Goal: Task Accomplishment & Management: Manage account settings

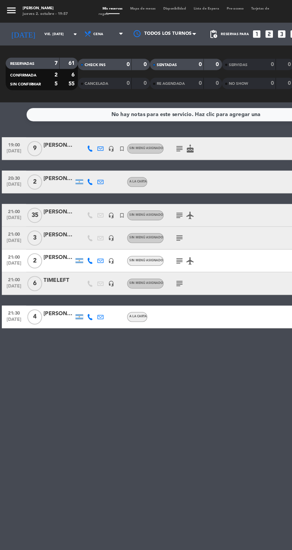
click at [137, 115] on icon "subject" at bounding box center [140, 116] width 7 height 7
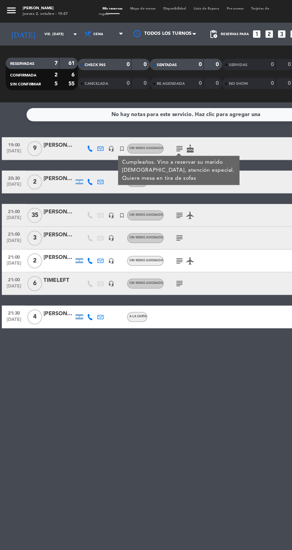
click at [115, 342] on div "No hay notas para este servicio. Haz clic para agregar una 19:00 [DATE] 9 [PERS…" at bounding box center [146, 315] width 292 height 470
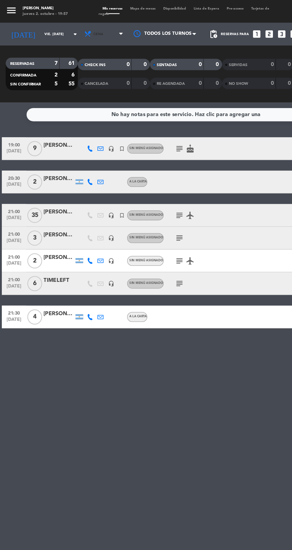
click at [75, 27] on span "Cena" at bounding box center [82, 26] width 36 height 13
click at [37, 30] on input "vie. [DATE]" at bounding box center [50, 26] width 37 height 9
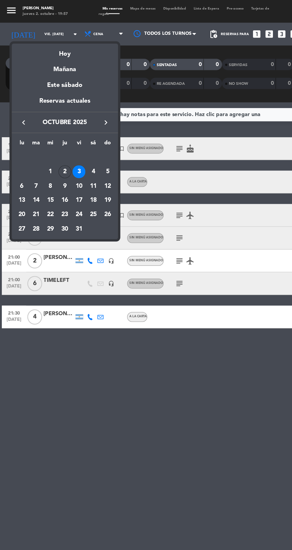
click at [51, 134] on div "2" at bounding box center [51, 135] width 10 height 10
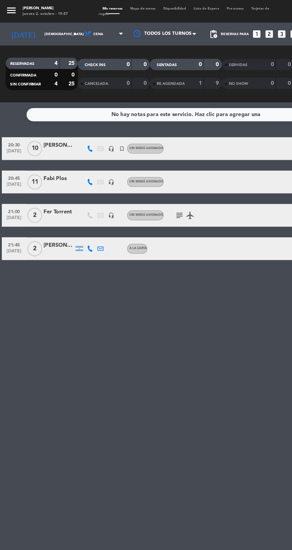
click at [137, 169] on icon "subject" at bounding box center [140, 168] width 7 height 7
click at [132, 272] on div "No hay notas para este servicio. Haz clic para agregar una 20:30 [DATE] [PERSON…" at bounding box center [146, 315] width 292 height 470
click at [40, 27] on input "[DEMOGRAPHIC_DATA] [DATE]" at bounding box center [50, 26] width 37 height 9
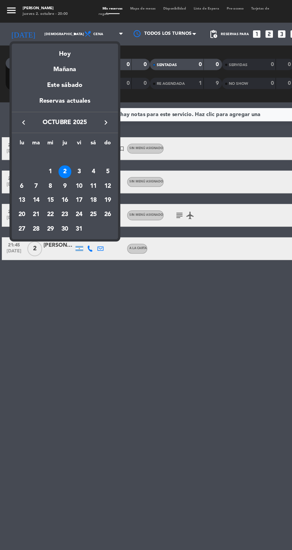
click at [62, 134] on div "3" at bounding box center [62, 135] width 10 height 10
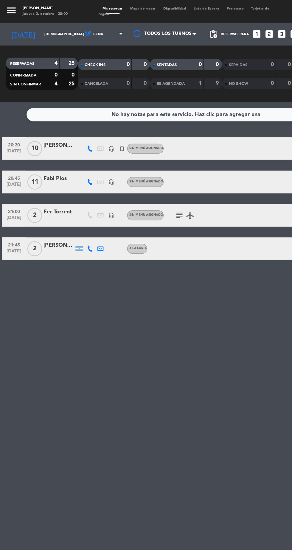
type input "vie. [DATE]"
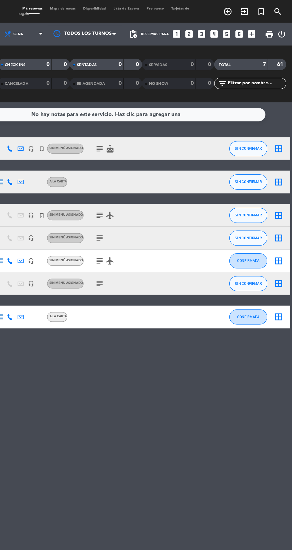
click at [260, 27] on icon "add_box" at bounding box center [260, 27] width 8 height 8
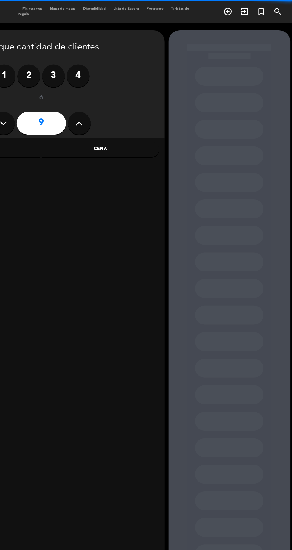
click at [124, 96] on icon at bounding box center [125, 96] width 6 height 9
click at [125, 93] on icon at bounding box center [125, 96] width 6 height 9
type input "11"
click at [151, 121] on div "Cena" at bounding box center [142, 117] width 92 height 12
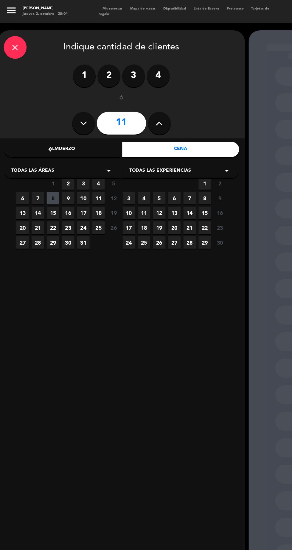
click at [53, 156] on span "9" at bounding box center [53, 156] width 10 height 10
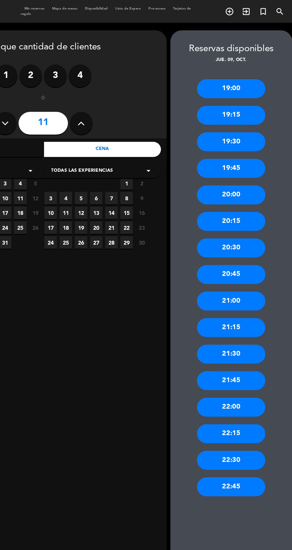
click at [256, 320] on div "22:00" at bounding box center [243, 319] width 54 height 15
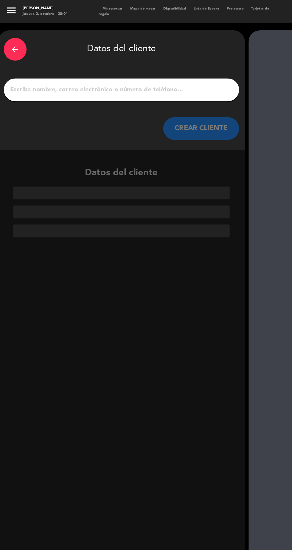
click at [6, 38] on div "arrow_back" at bounding box center [12, 39] width 18 height 18
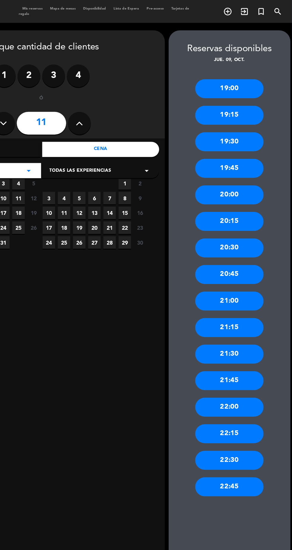
click at [256, 366] on div "22:30" at bounding box center [243, 361] width 54 height 15
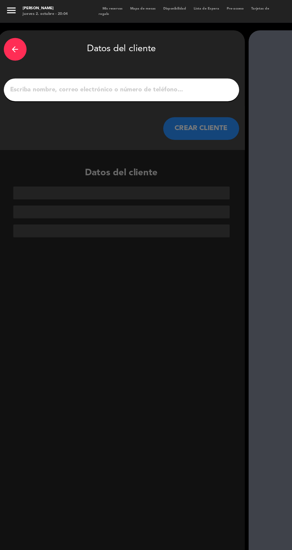
click at [150, 69] on input "1" at bounding box center [95, 70] width 176 height 8
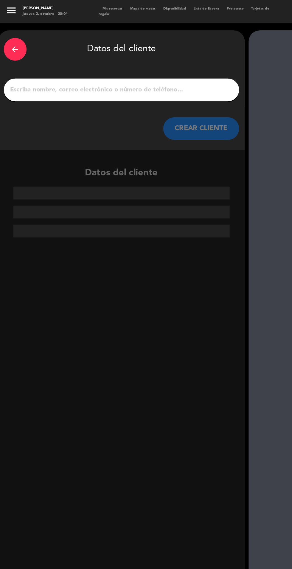
click at [112, 68] on input "1" at bounding box center [95, 70] width 176 height 8
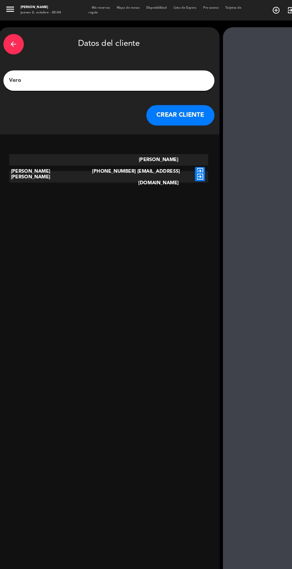
type input "Vero"
click at [133, 222] on div "arrow_back Datos del cliente Vero CREAR CLIENTE [PERSON_NAME] +567221837 [PERSO…" at bounding box center [95, 293] width 193 height 539
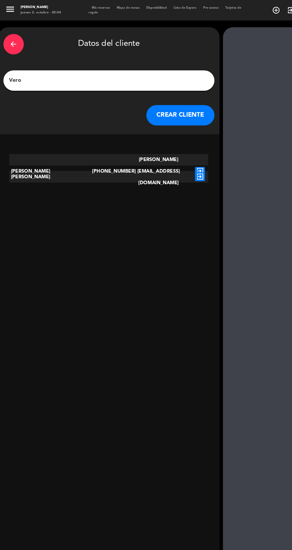
click at [159, 99] on button "CREAR CLIENTE" at bounding box center [158, 101] width 60 height 18
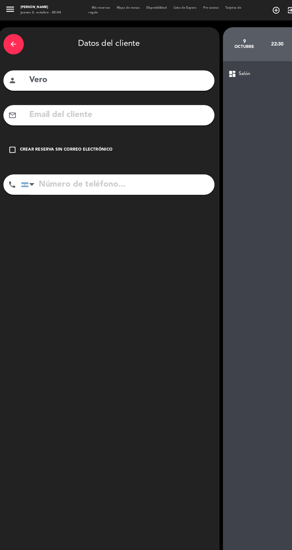
click at [81, 125] on div "check_box_outline_blank Crear reserva sin correo electrónico" at bounding box center [95, 131] width 184 height 18
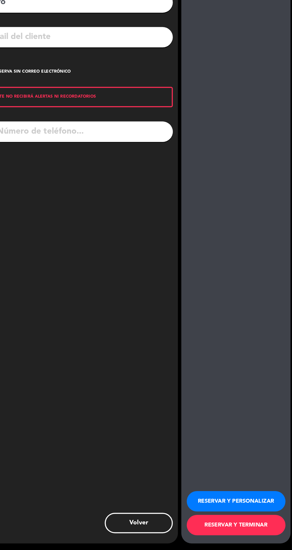
click at [267, 516] on button "RESERVAR Y PERSONALIZAR" at bounding box center [243, 507] width 86 height 18
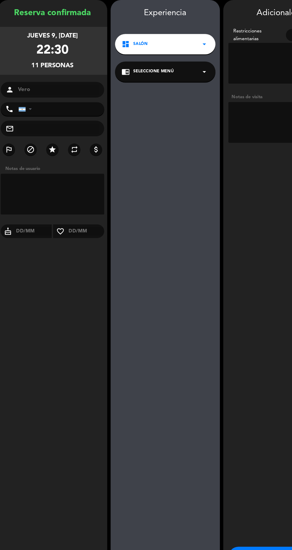
click at [220, 135] on textarea at bounding box center [243, 131] width 87 height 36
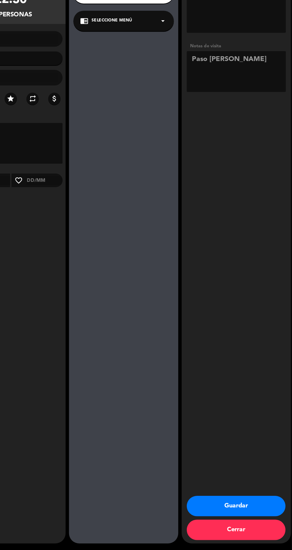
scroll to position [37, 0]
type textarea "Paso [PERSON_NAME]"
click at [267, 511] on button "Guardar" at bounding box center [243, 511] width 86 height 18
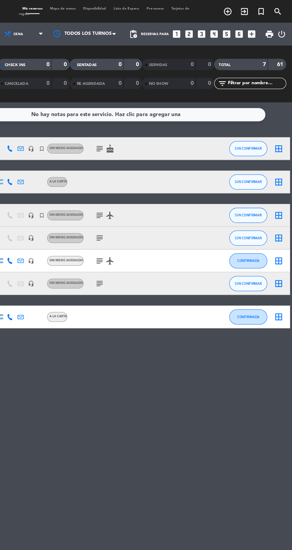
scroll to position [10, 0]
click at [212, 23] on icon "looks_two" at bounding box center [211, 27] width 8 height 8
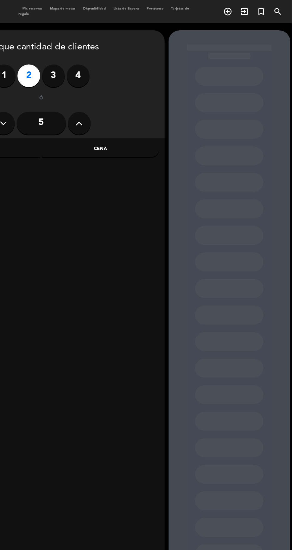
click at [152, 112] on div "Cena" at bounding box center [142, 117] width 92 height 12
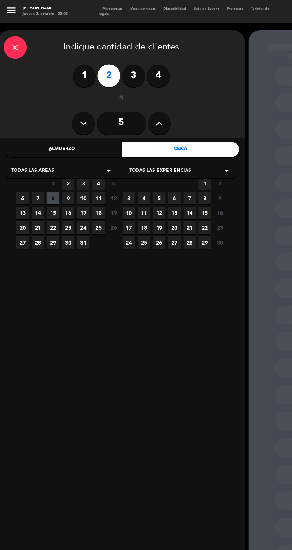
click at [53, 144] on span "2" at bounding box center [53, 144] width 10 height 10
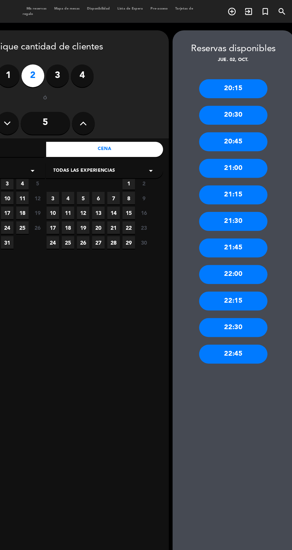
click at [258, 175] on div "21:30" at bounding box center [243, 173] width 54 height 15
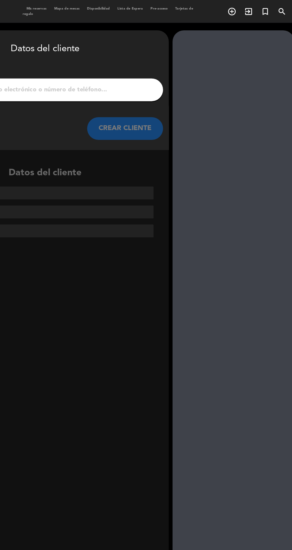
click at [158, 69] on input "1" at bounding box center [95, 70] width 176 height 8
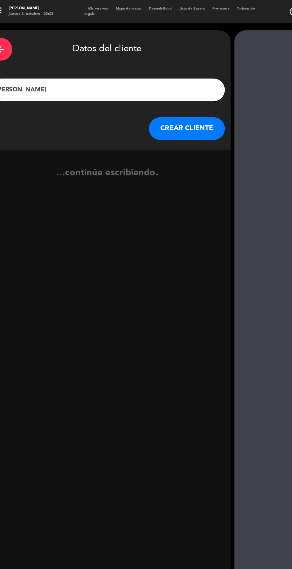
type input "[PERSON_NAME]"
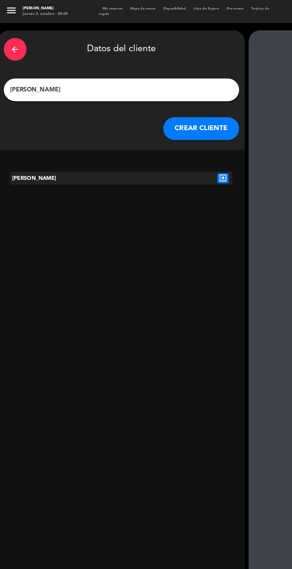
click at [176, 143] on icon "exit_to_app" at bounding box center [174, 140] width 9 height 8
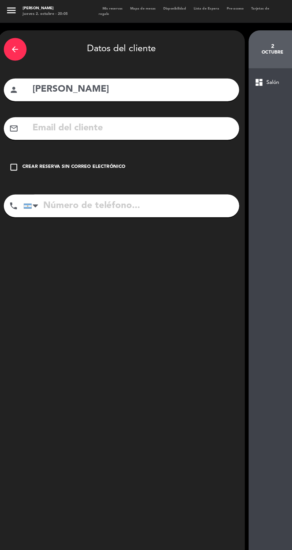
click at [51, 130] on div "Crear reserva sin correo electrónico" at bounding box center [58, 131] width 81 height 6
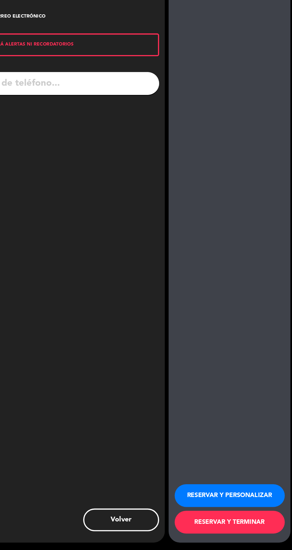
click at [265, 516] on button "RESERVAR Y PERSONALIZAR" at bounding box center [243, 507] width 86 height 18
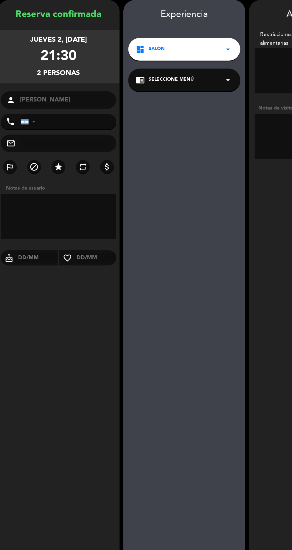
click at [206, 137] on textarea at bounding box center [243, 131] width 87 height 36
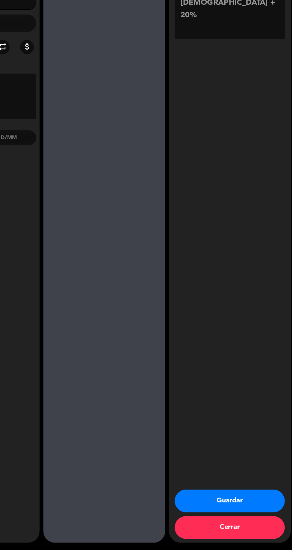
scroll to position [37, 0]
type textarea "[DEMOGRAPHIC_DATA] + 20%"
click at [262, 513] on button "Guardar" at bounding box center [243, 511] width 86 height 18
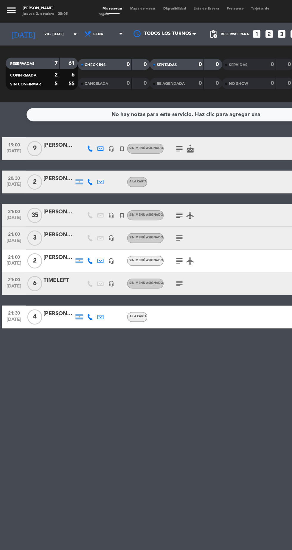
click at [39, 26] on input "vie. [DATE]" at bounding box center [50, 26] width 37 height 9
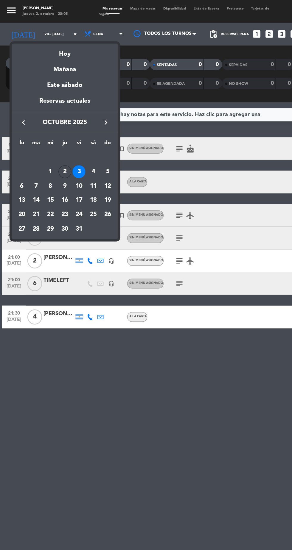
click at [73, 134] on div "4" at bounding box center [73, 135] width 10 height 10
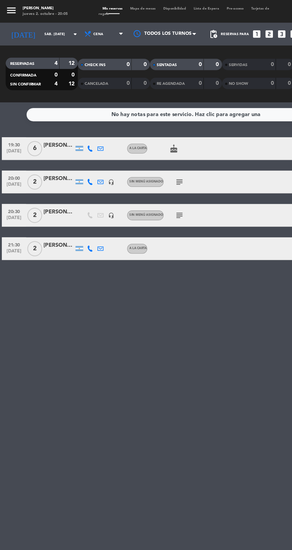
click at [35, 26] on input "sáb. [DATE]" at bounding box center [50, 26] width 37 height 9
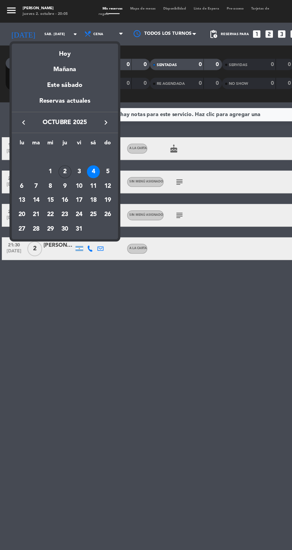
click at [61, 134] on div "3" at bounding box center [62, 135] width 10 height 10
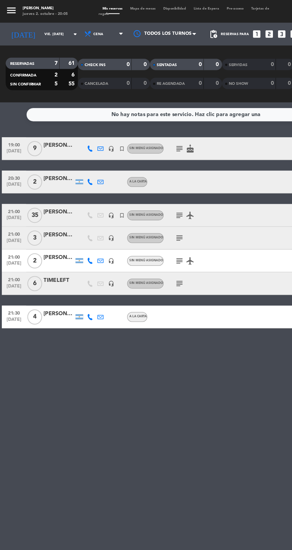
click at [38, 27] on input "vie. [DATE]" at bounding box center [50, 26] width 37 height 9
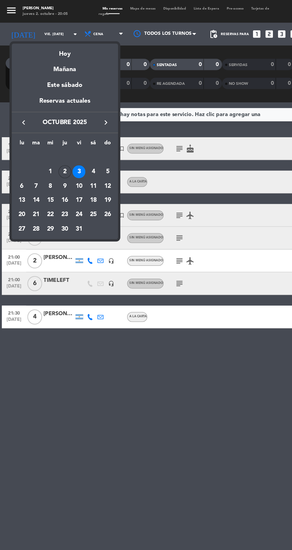
click at [61, 146] on div "10" at bounding box center [62, 146] width 10 height 10
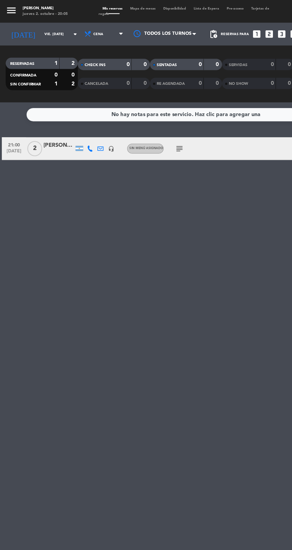
click at [42, 26] on input "vie. [DATE]" at bounding box center [50, 26] width 37 height 9
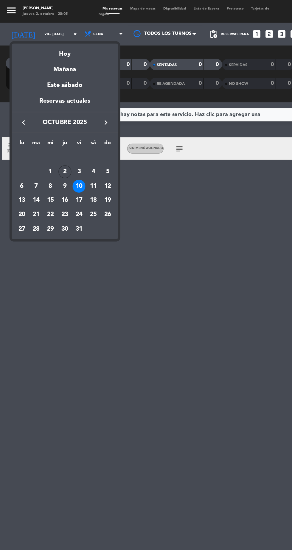
click at [51, 146] on div "9" at bounding box center [51, 146] width 10 height 10
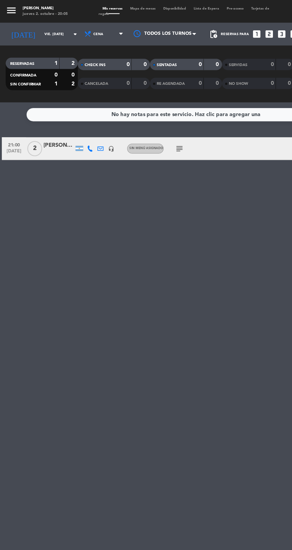
type input "[DEMOGRAPHIC_DATA] [DATE]"
click at [50, 120] on div at bounding box center [46, 120] width 24 height 5
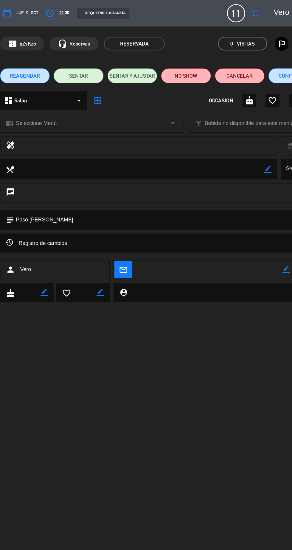
click at [25, 59] on span "REAGENDAR" at bounding box center [20, 60] width 24 height 6
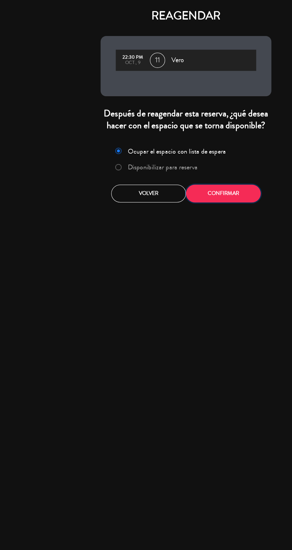
click at [186, 151] on button "Confirmar" at bounding box center [175, 152] width 59 height 14
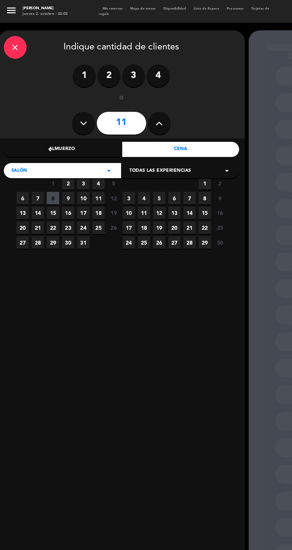
click at [53, 144] on span "2" at bounding box center [53, 144] width 10 height 10
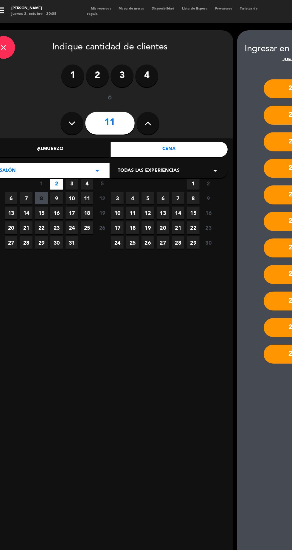
click at [65, 144] on span "3" at bounding box center [65, 144] width 10 height 10
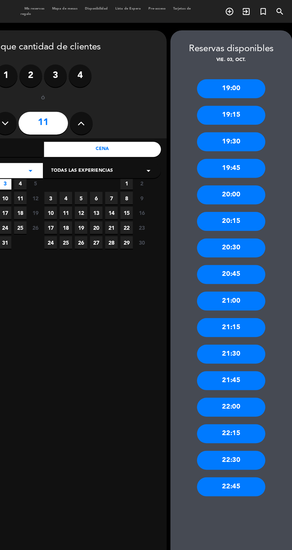
click at [255, 363] on div "22:30" at bounding box center [243, 361] width 54 height 15
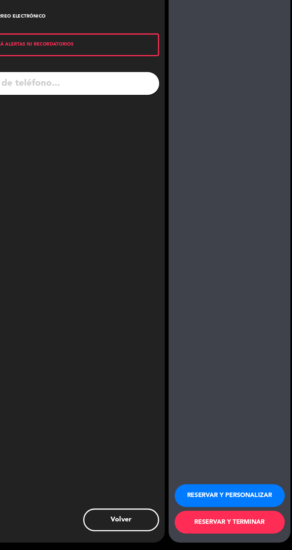
click at [263, 516] on button "RESERVAR Y PERSONALIZAR" at bounding box center [243, 507] width 86 height 18
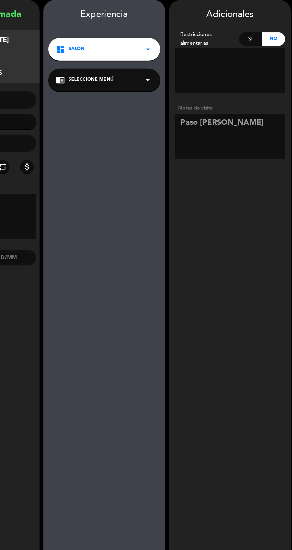
click at [244, 135] on textarea at bounding box center [243, 131] width 87 height 36
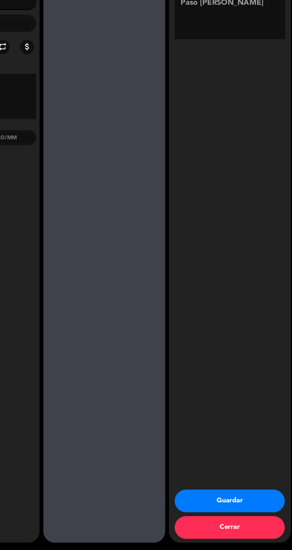
scroll to position [37, 0]
click at [257, 510] on button "Guardar" at bounding box center [243, 511] width 86 height 18
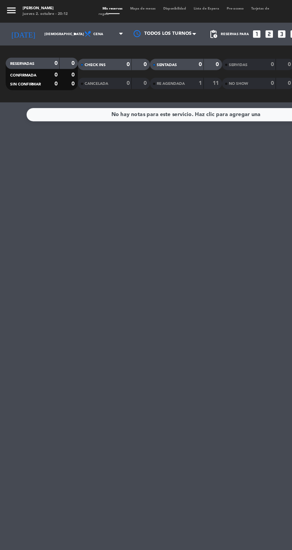
click at [41, 25] on input "[DEMOGRAPHIC_DATA] [DATE]" at bounding box center [50, 26] width 37 height 9
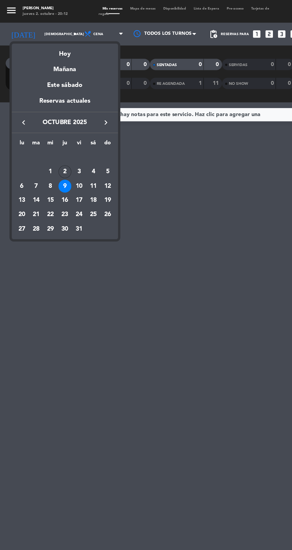
click at [51, 129] on td "2" at bounding box center [50, 134] width 11 height 11
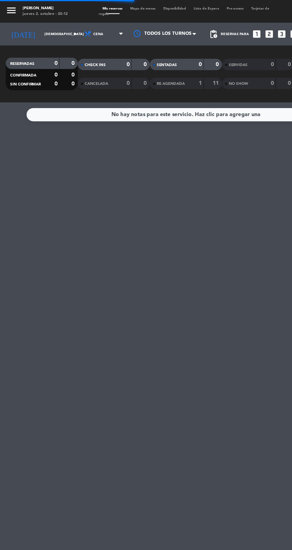
click at [41, 27] on input "[DEMOGRAPHIC_DATA] [DATE]" at bounding box center [50, 26] width 37 height 9
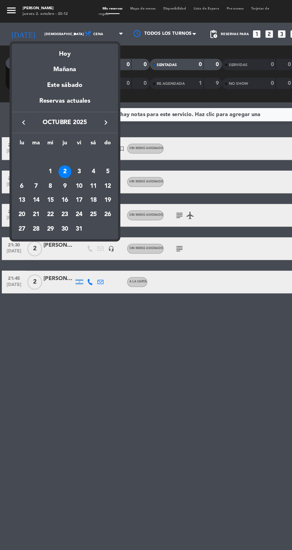
click at [62, 134] on div "3" at bounding box center [62, 135] width 10 height 10
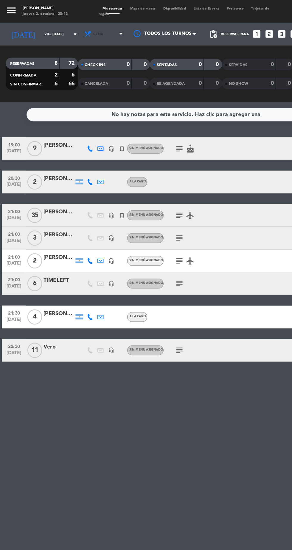
click at [66, 28] on icon at bounding box center [69, 27] width 6 height 6
click at [43, 27] on input "vie. [DATE]" at bounding box center [50, 26] width 37 height 9
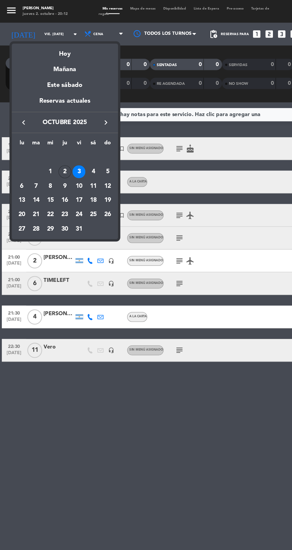
click at [50, 134] on div "2" at bounding box center [51, 135] width 10 height 10
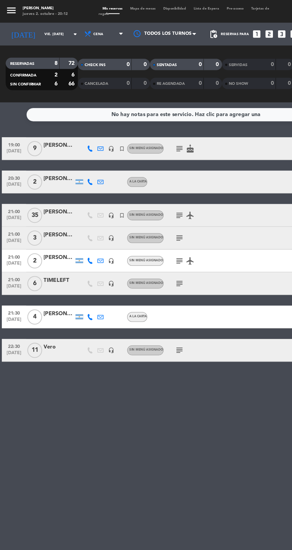
type input "[DEMOGRAPHIC_DATA] [DATE]"
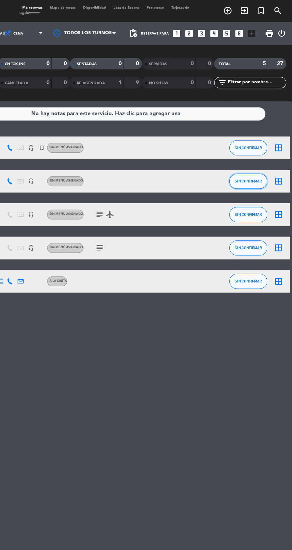
click at [255, 143] on span "SIN CONFIRMAR" at bounding box center [257, 142] width 21 height 3
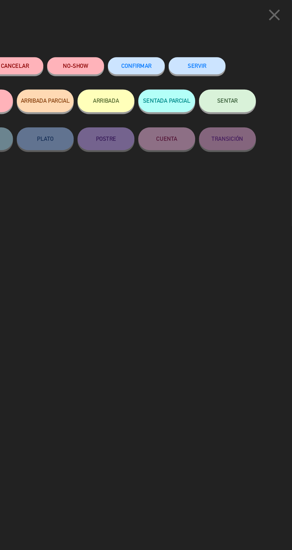
click at [251, 76] on button "SENTAR" at bounding box center [241, 80] width 45 height 18
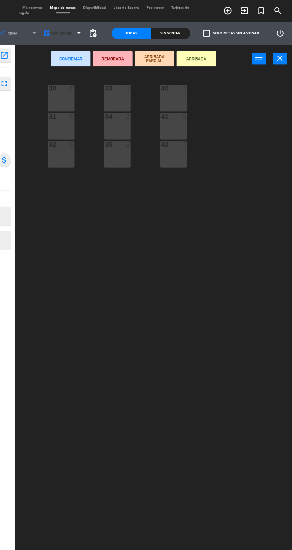
click at [107, 26] on span "Piso arriba" at bounding box center [111, 26] width 18 height 3
click at [121, 55] on ng-component "menu Hierro Bodegón jueves 2. octubre - 20:31 Mis reservas Mapa de mesas Dispon…" at bounding box center [146, 274] width 292 height 549
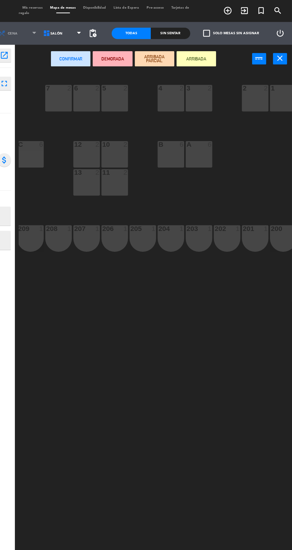
scroll to position [0, 54]
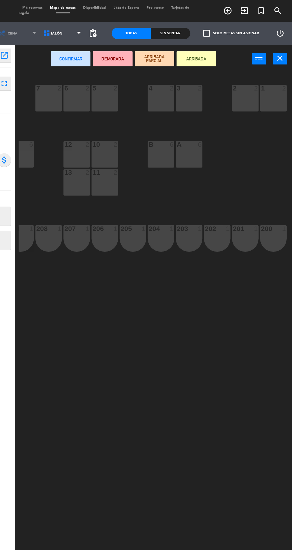
click at [278, 79] on div "1 2" at bounding box center [277, 77] width 21 height 21
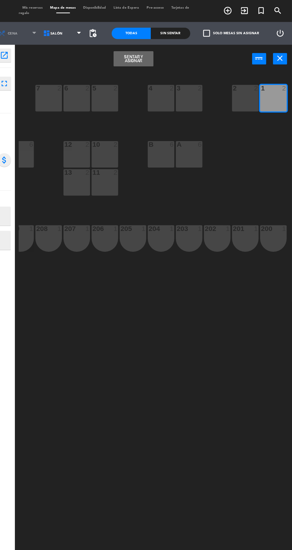
click at [261, 76] on div "2 2" at bounding box center [255, 77] width 21 height 21
click at [212, 76] on div "3 2" at bounding box center [211, 77] width 21 height 21
click at [197, 70] on div "3" at bounding box center [201, 69] width 10 height 5
click at [172, 45] on button "Sentar y Asignar" at bounding box center [167, 47] width 31 height 12
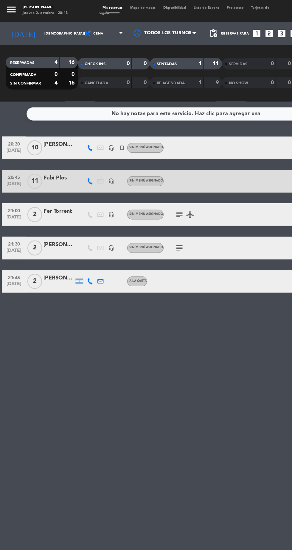
click at [36, 26] on input "[DEMOGRAPHIC_DATA] [DATE]" at bounding box center [50, 26] width 37 height 9
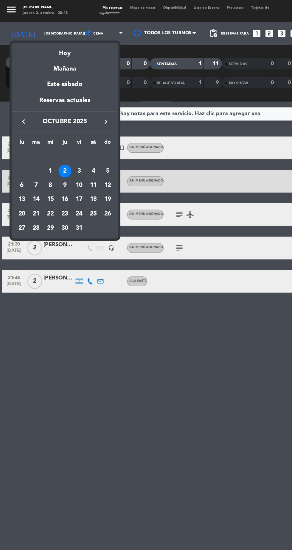
click at [62, 134] on div "3" at bounding box center [62, 135] width 10 height 10
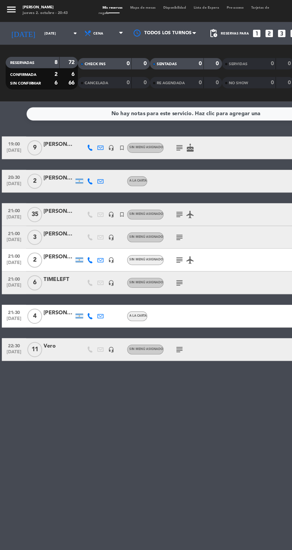
click at [143, 172] on icon "subject" at bounding box center [140, 168] width 7 height 7
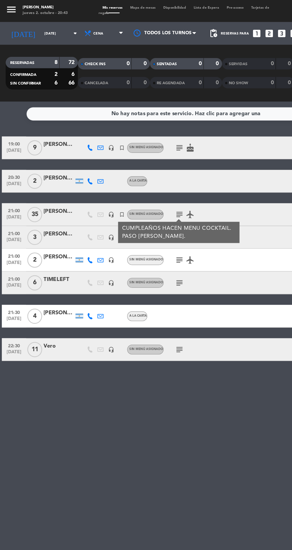
click at [42, 24] on input "vie. [DATE]" at bounding box center [50, 26] width 37 height 9
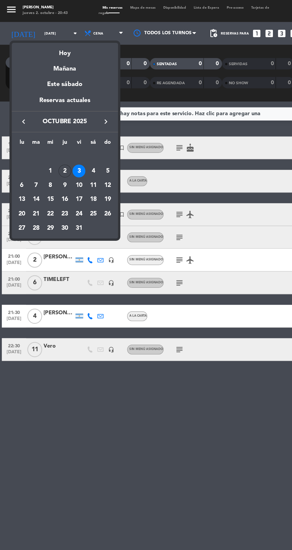
click at [51, 134] on div "2" at bounding box center [51, 135] width 10 height 10
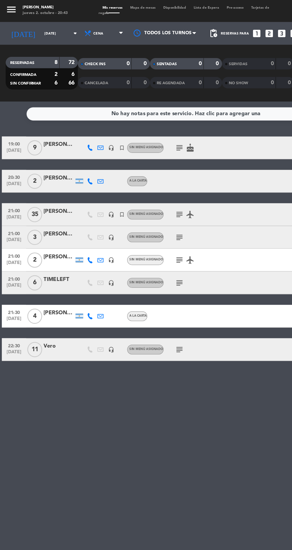
type input "[DEMOGRAPHIC_DATA] [DATE]"
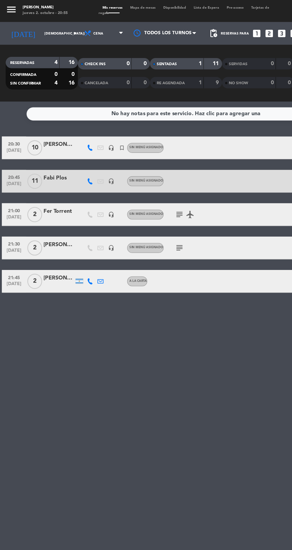
click at [54, 118] on div at bounding box center [46, 120] width 24 height 5
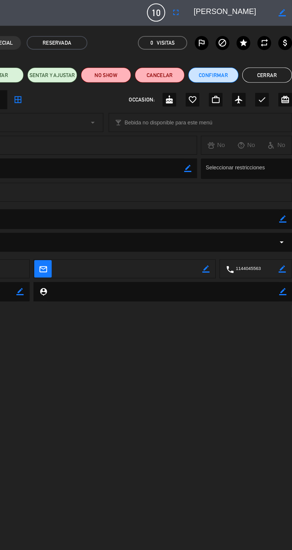
click at [256, 215] on textarea at bounding box center [263, 211] width 35 height 15
click at [284, 197] on span at bounding box center [284, 197] width 5 height 5
click at [257, 168] on textarea at bounding box center [146, 172] width 270 height 15
click at [280, 191] on icon "arrow_drop_down" at bounding box center [283, 190] width 7 height 7
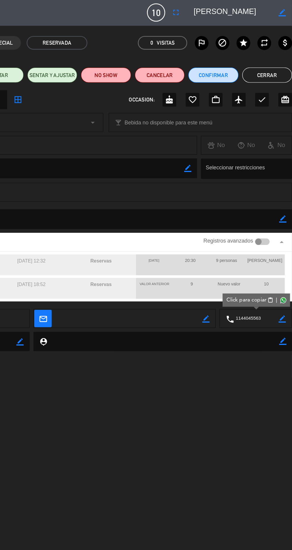
click at [235, 373] on div "calendar_today jue. 2, oct. access_time 20:30 10 Ricardo fullscreen border_colo…" at bounding box center [146, 275] width 292 height 550
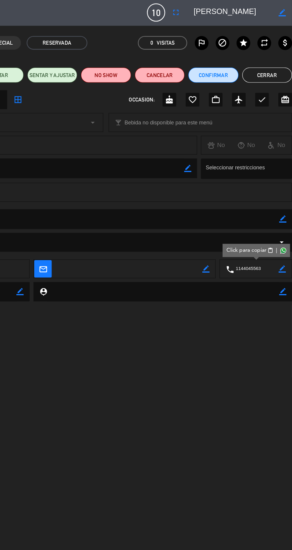
click at [284, 199] on span at bounding box center [284, 197] width 5 height 5
click at [280, 195] on span "|" at bounding box center [279, 197] width 1 height 6
click at [284, 197] on span at bounding box center [284, 197] width 5 height 5
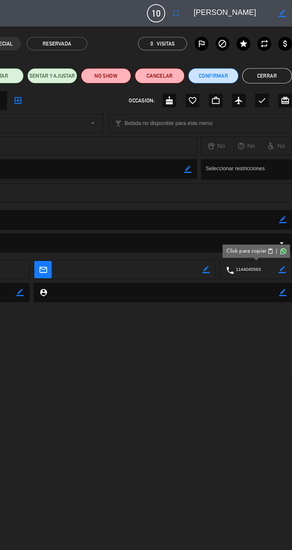
click at [266, 60] on button "Cerrar" at bounding box center [272, 60] width 39 height 12
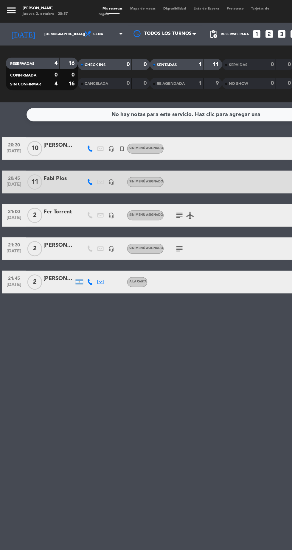
click at [151, 50] on div "1" at bounding box center [152, 50] width 12 height 7
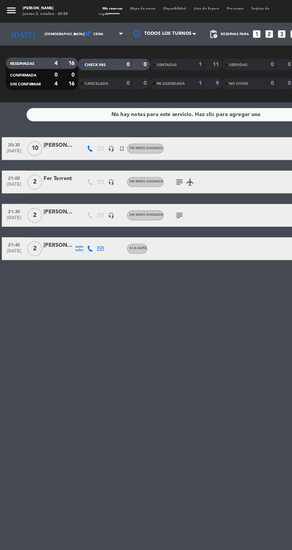
click at [69, 116] on icon at bounding box center [70, 116] width 5 height 5
click at [72, 105] on span "content_paste" at bounding box center [72, 107] width 4 height 4
click at [74, 93] on div "No hay notas para este servicio. Haz clic para agregar una" at bounding box center [146, 90] width 250 height 10
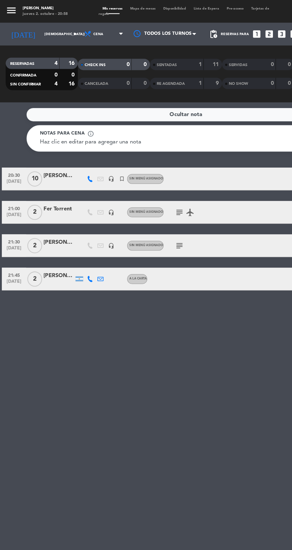
click at [70, 140] on icon at bounding box center [70, 140] width 5 height 5
click at [71, 128] on button "Copiar content_paste" at bounding box center [66, 131] width 18 height 6
click at [70, 128] on button "Copiar content_paste" at bounding box center [66, 131] width 18 height 6
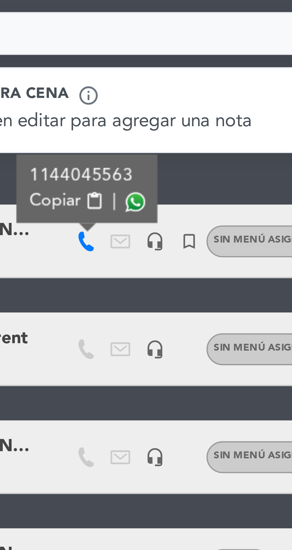
click at [109, 126] on div "Ocultar nota Notas para cena info_outline Haz clic en editar para agregar una n…" at bounding box center [146, 315] width 292 height 470
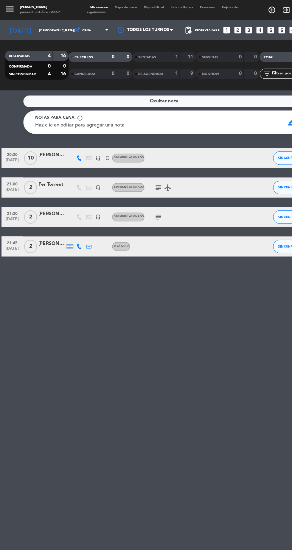
click at [55, 138] on div "[PERSON_NAME]" at bounding box center [46, 137] width 24 height 7
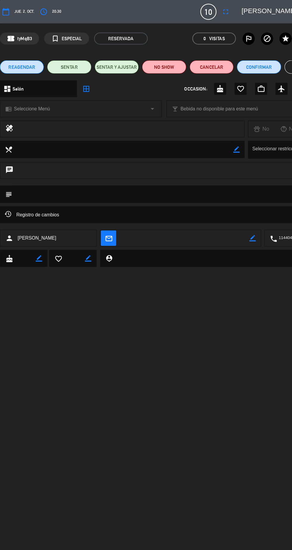
click at [248, 191] on div "Registro de cambios arrow_drop_down" at bounding box center [145, 190] width 283 height 7
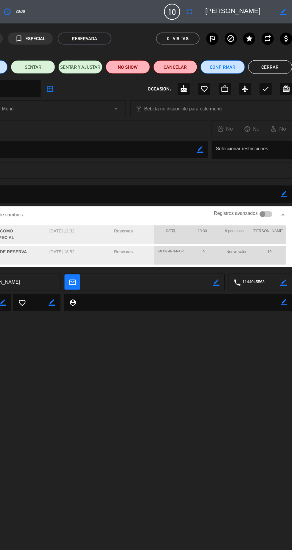
click at [280, 59] on button "Cerrar" at bounding box center [272, 60] width 39 height 12
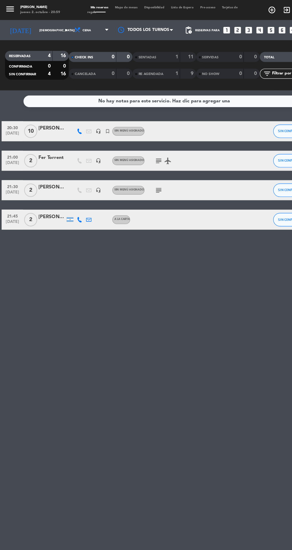
click at [41, 27] on input "[DEMOGRAPHIC_DATA] [DATE]" at bounding box center [50, 26] width 37 height 9
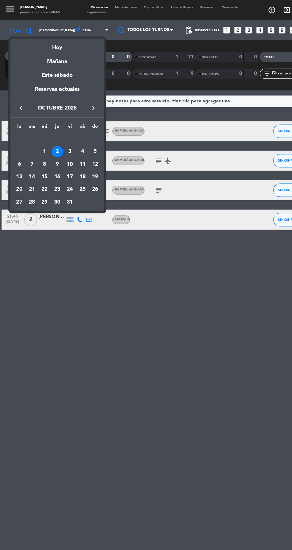
click at [48, 327] on div at bounding box center [146, 275] width 292 height 550
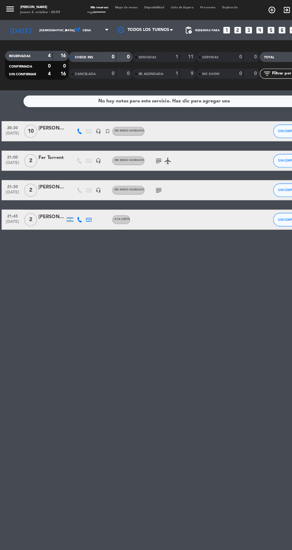
click at [154, 49] on div "1" at bounding box center [152, 50] width 12 height 7
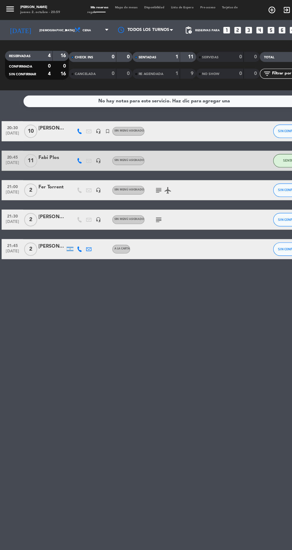
click at [53, 143] on div "Fabi Plos" at bounding box center [46, 140] width 24 height 7
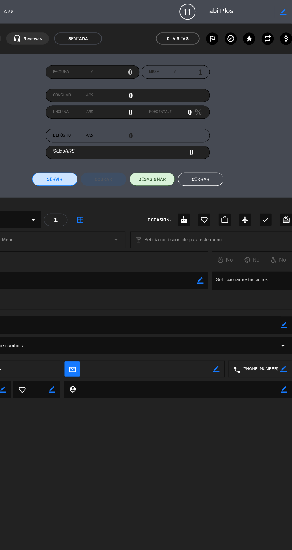
click at [245, 284] on textarea at bounding box center [146, 288] width 270 height 15
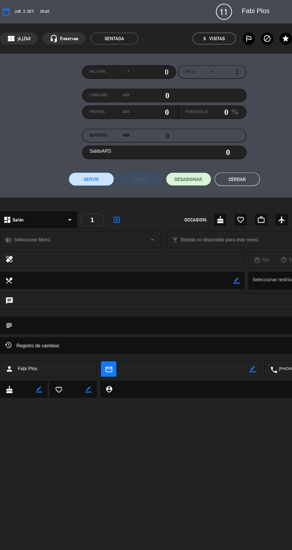
click at [130, 289] on textarea at bounding box center [146, 288] width 270 height 15
click at [152, 309] on div "Registro de cambios arrow_drop_down" at bounding box center [145, 306] width 283 height 7
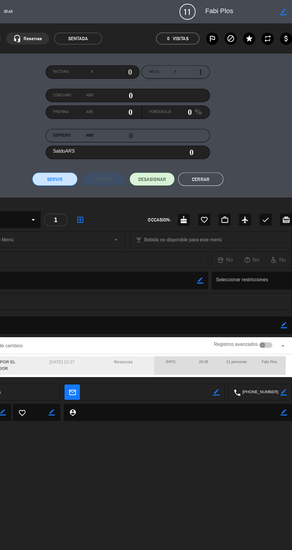
click at [215, 293] on textarea at bounding box center [146, 288] width 270 height 15
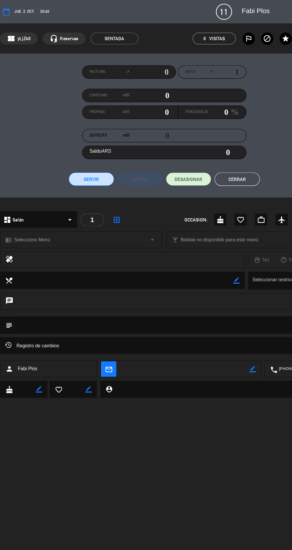
click at [217, 162] on button "Cerrar" at bounding box center [210, 159] width 40 height 12
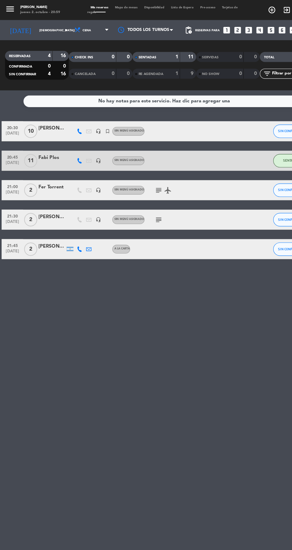
click at [150, 50] on div "1" at bounding box center [152, 50] width 12 height 7
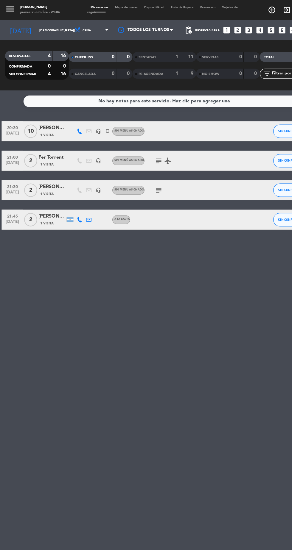
click at [58, 122] on div at bounding box center [62, 117] width 8 height 18
click at [50, 120] on div "1 Visita" at bounding box center [46, 119] width 24 height 5
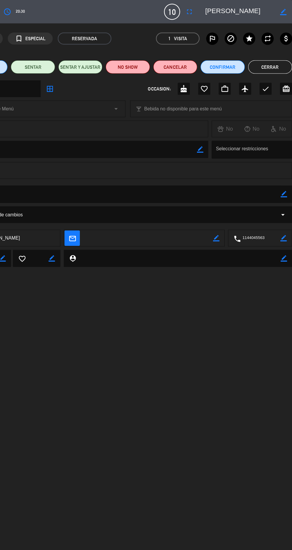
click at [258, 210] on textarea at bounding box center [263, 211] width 35 height 15
click at [261, 214] on textarea at bounding box center [263, 211] width 35 height 15
